Goal: Find specific page/section: Find specific page/section

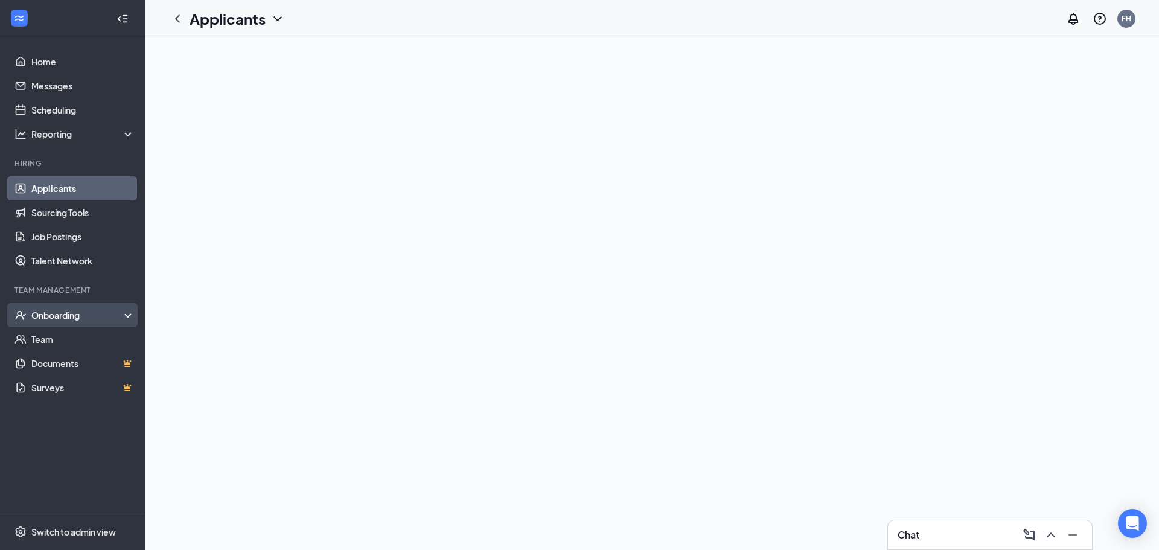
click at [82, 289] on div "Team Management" at bounding box center [73, 290] width 118 height 10
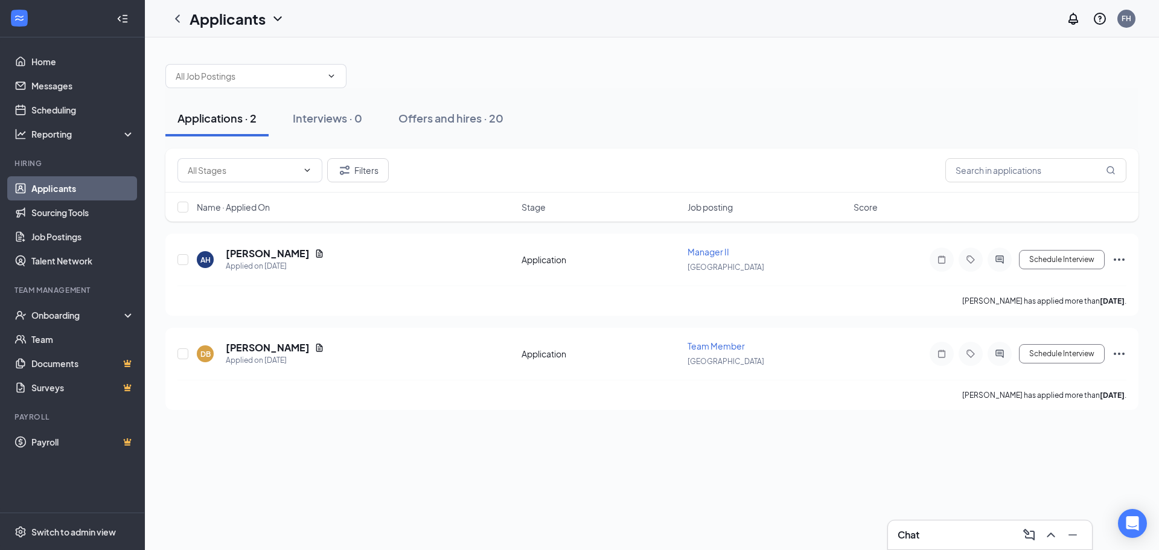
click at [91, 178] on link "Applicants" at bounding box center [82, 188] width 103 height 24
click at [228, 170] on input "text" at bounding box center [243, 170] width 110 height 13
click at [248, 79] on input "text" at bounding box center [249, 75] width 146 height 13
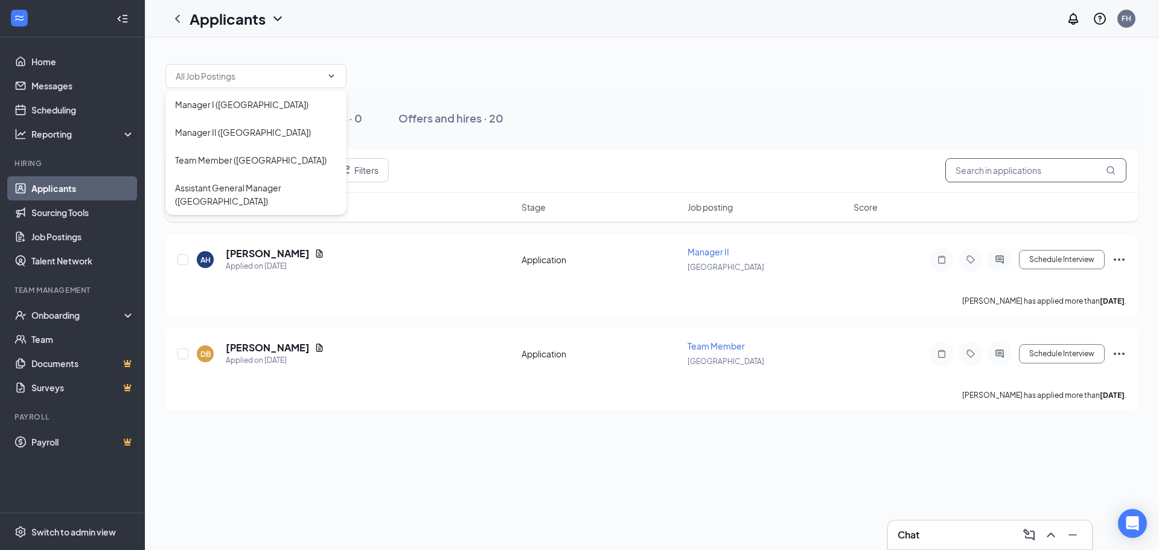
click at [1002, 165] on input "text" at bounding box center [1036, 170] width 181 height 24
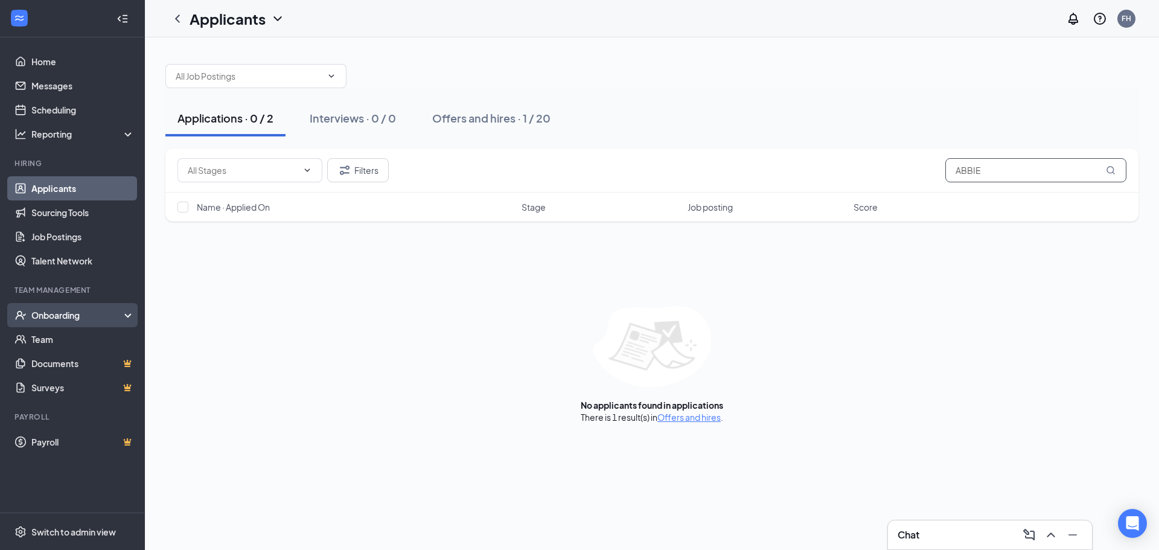
type input "ABBIE"
click at [71, 306] on div "Onboarding" at bounding box center [72, 315] width 145 height 24
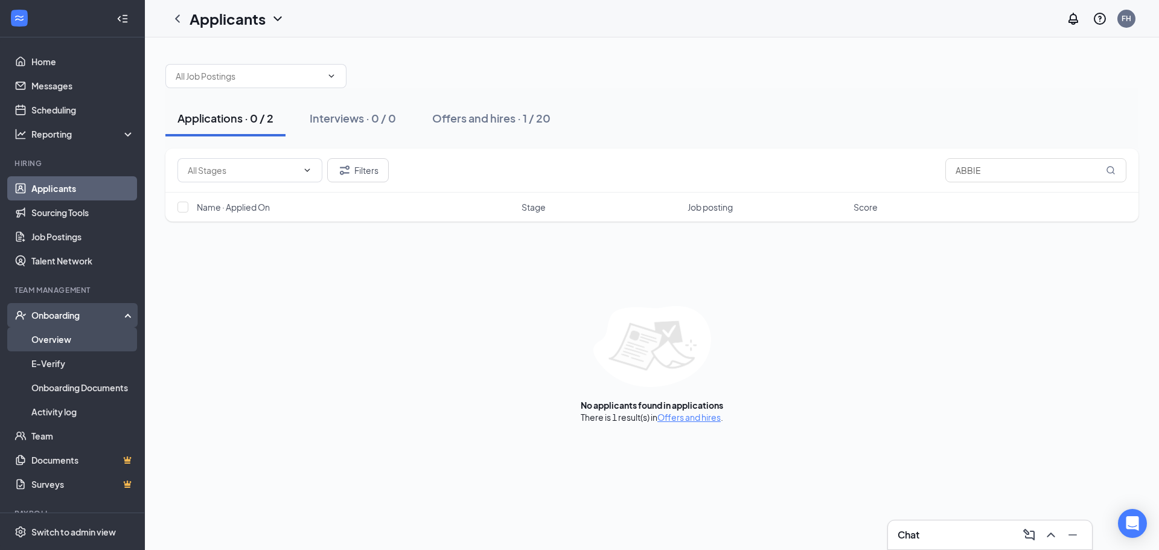
click at [66, 334] on link "Overview" at bounding box center [82, 339] width 103 height 24
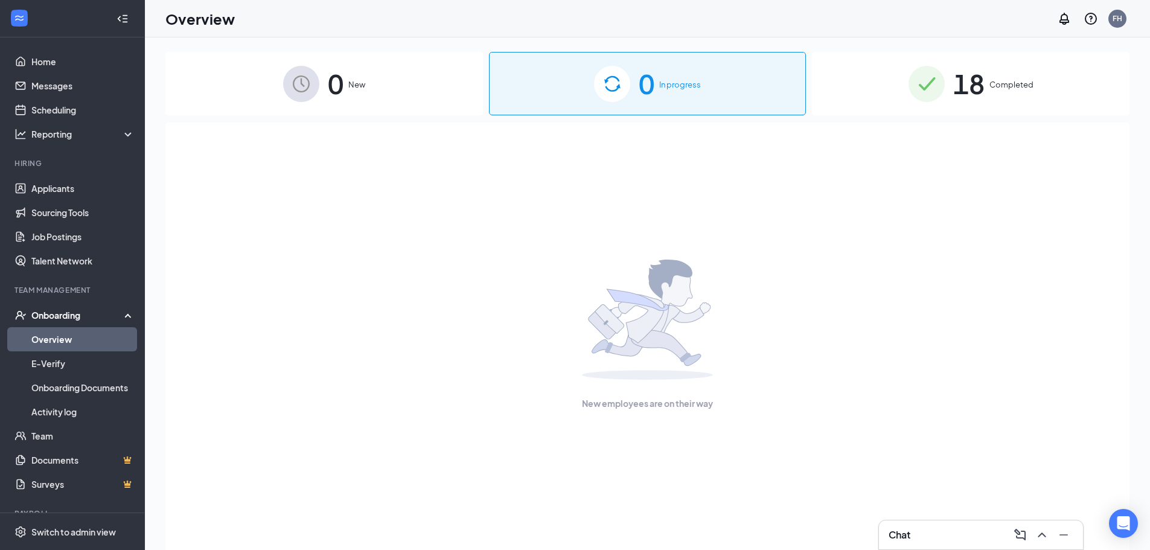
click at [720, 94] on div "0 In progress" at bounding box center [648, 83] width 318 height 63
click at [989, 85] on div "18 Completed" at bounding box center [971, 83] width 318 height 63
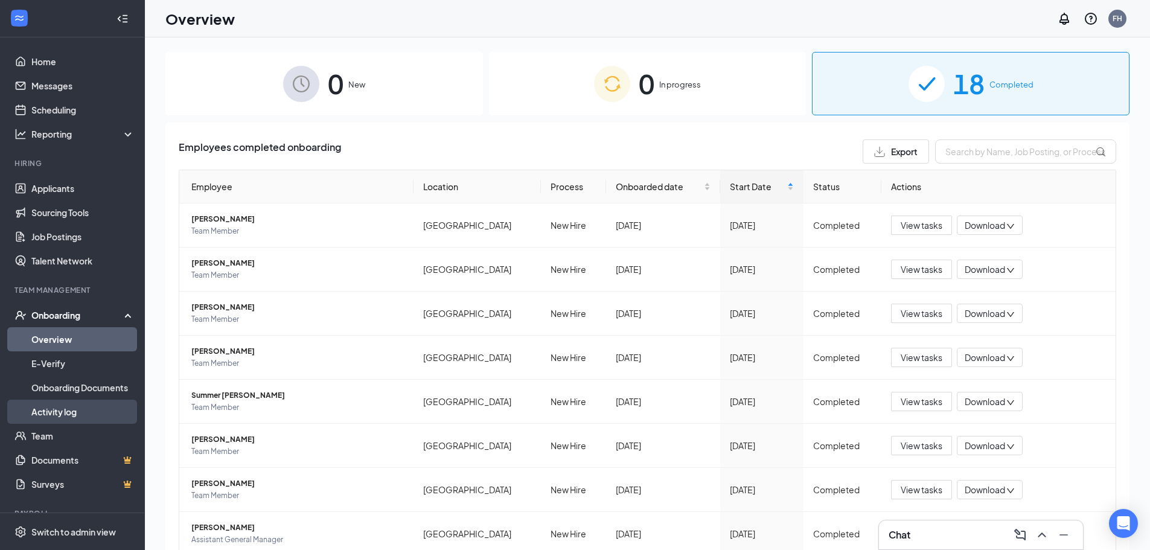
click at [84, 402] on link "Activity log" at bounding box center [82, 412] width 103 height 24
